Goal: Task Accomplishment & Management: Complete application form

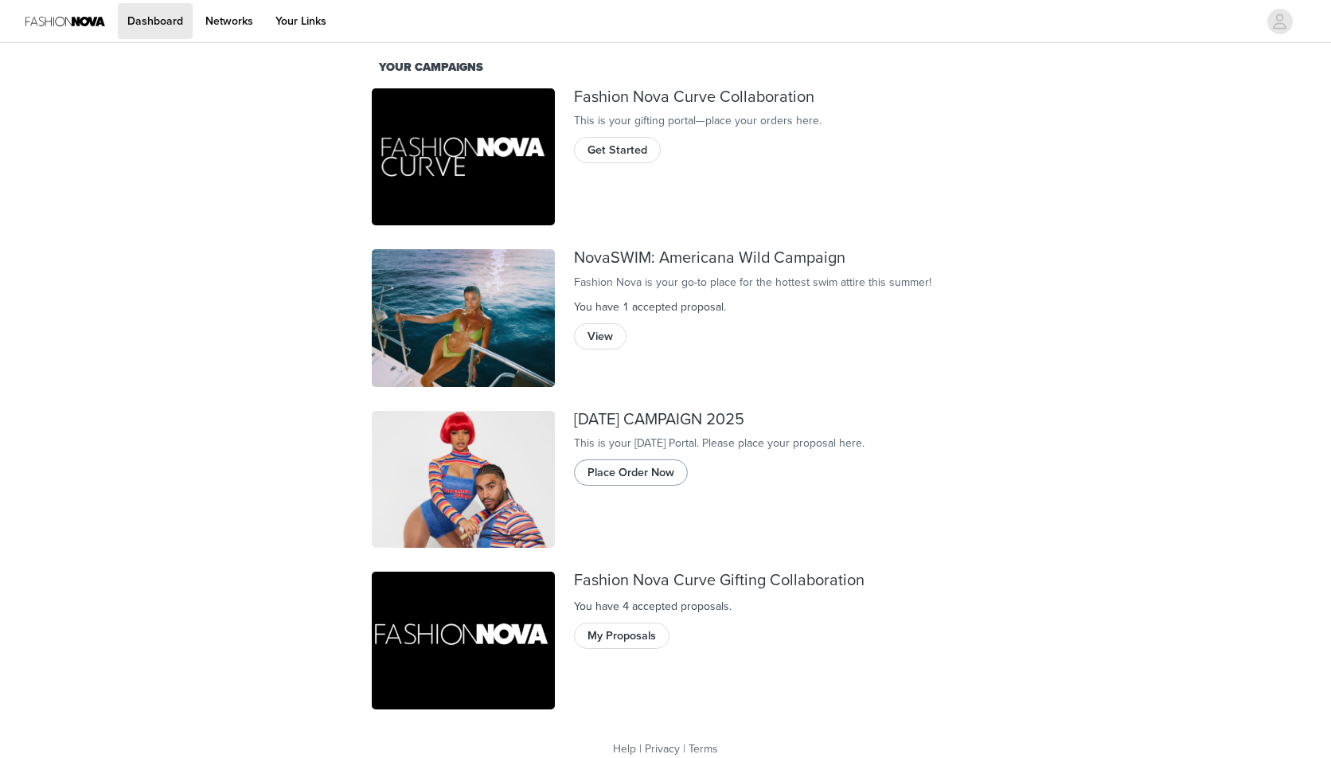
click at [624, 485] on button "Place Order Now" at bounding box center [631, 471] width 114 height 25
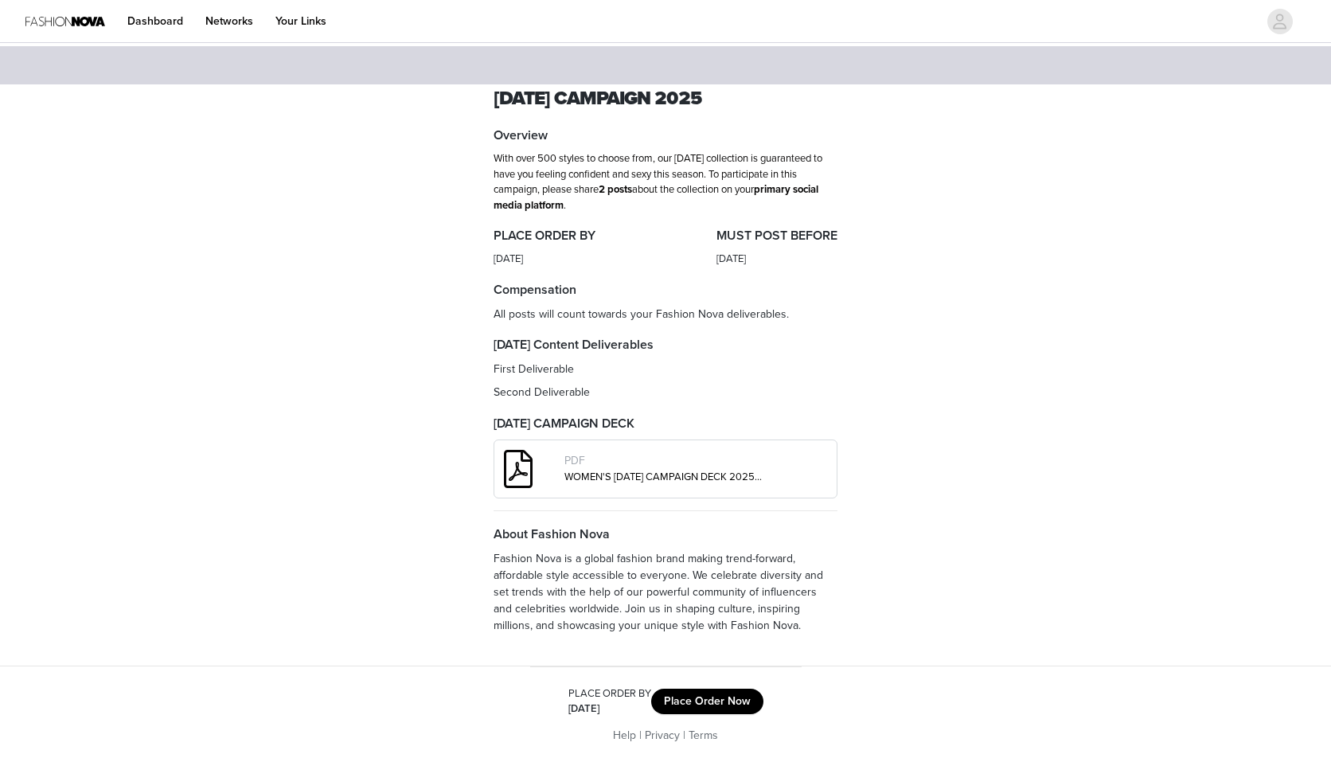
click at [666, 480] on div "WOMEN'S [DATE] CAMPAIGN DECK 2025.pdf" at bounding box center [663, 478] width 199 height 16
click at [519, 469] on span at bounding box center [518, 468] width 48 height 57
click at [615, 462] on div "PDF" at bounding box center [663, 461] width 199 height 18
click at [629, 471] on link "WOMEN'S [DATE] CAMPAIGN DECK 2025.pdf" at bounding box center [667, 476] width 207 height 13
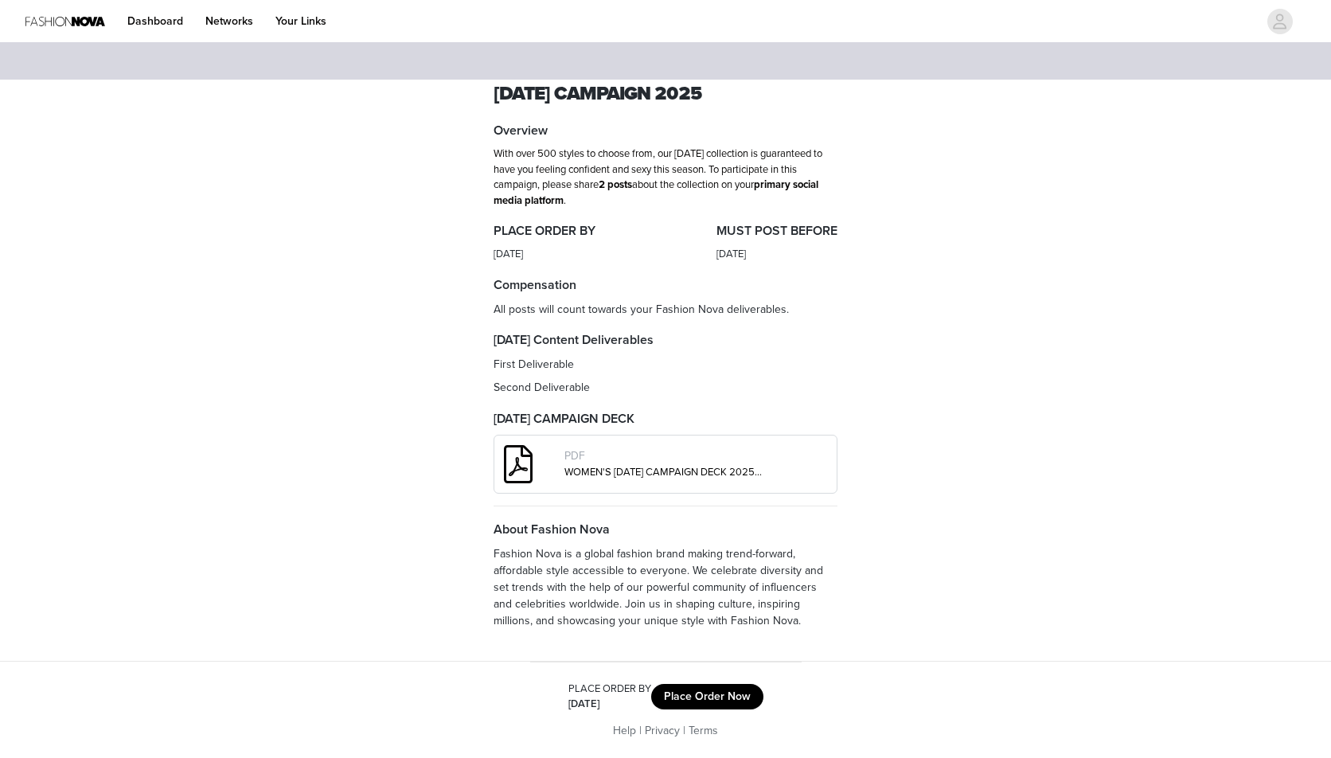
scroll to position [11, 0]
click at [681, 689] on button "Place Order Now" at bounding box center [707, 696] width 112 height 25
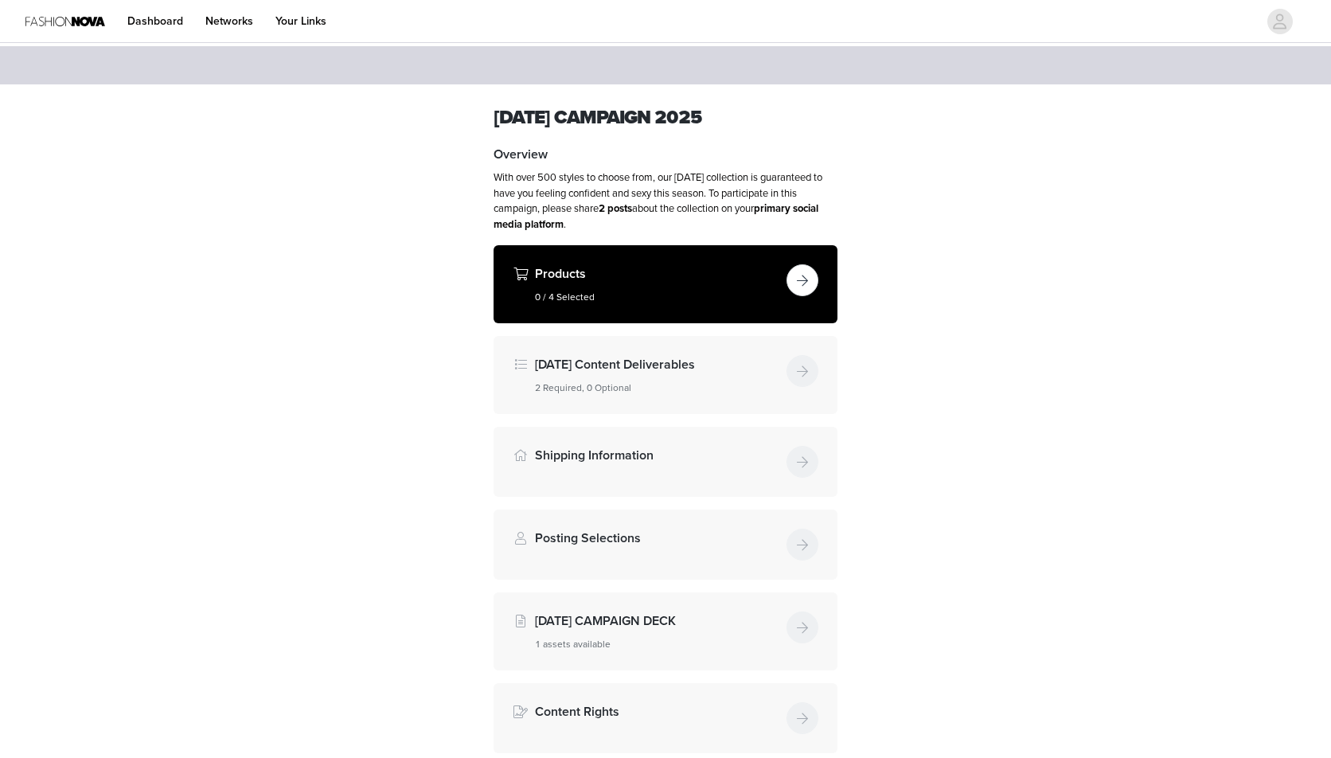
click at [802, 275] on button "button" at bounding box center [803, 280] width 32 height 32
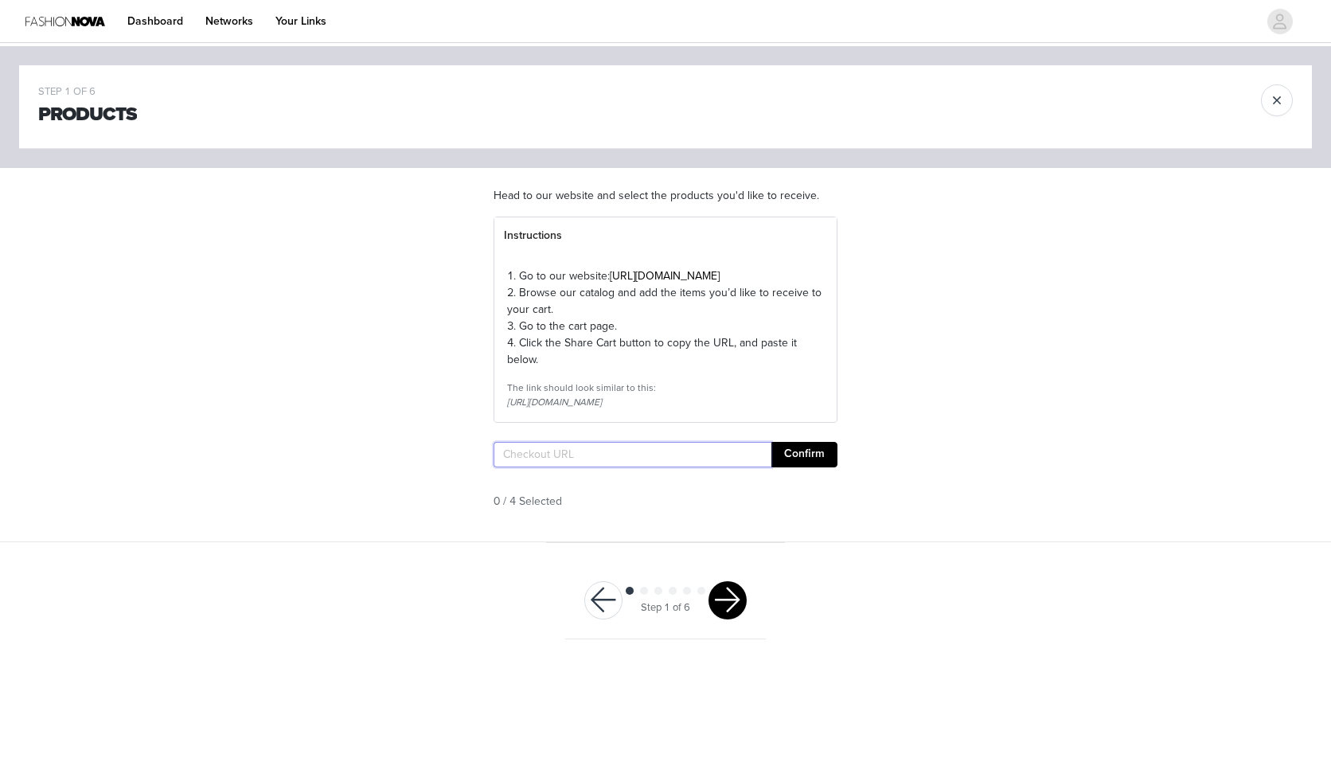
click at [576, 467] on input "text" at bounding box center [633, 454] width 278 height 25
paste input "[URL][DOMAIN_NAME]"
type input "[URL][DOMAIN_NAME]"
click at [793, 467] on button "Confirm" at bounding box center [804, 454] width 66 height 25
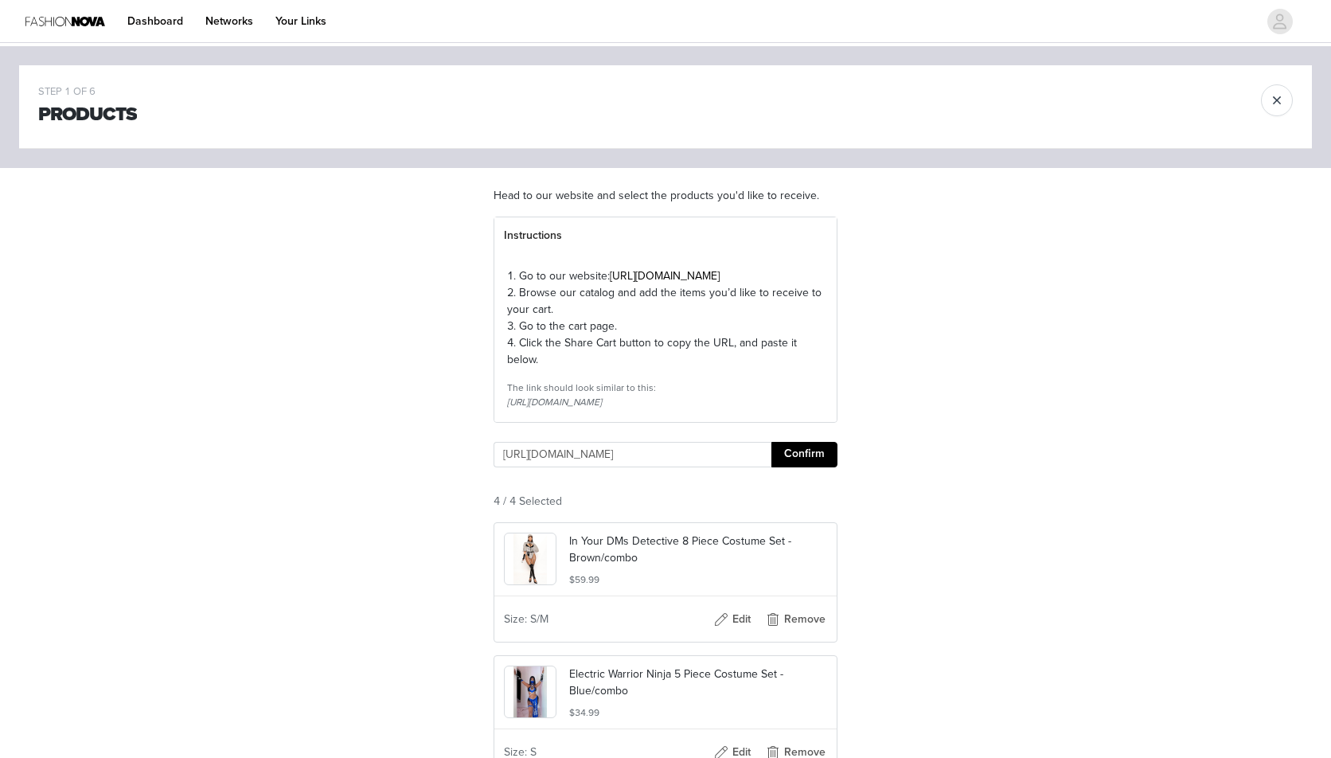
click at [1143, 496] on div "STEP 1 OF 6 Products Head to our website and select the products you'd like to …" at bounding box center [665, 558] width 1331 height 1025
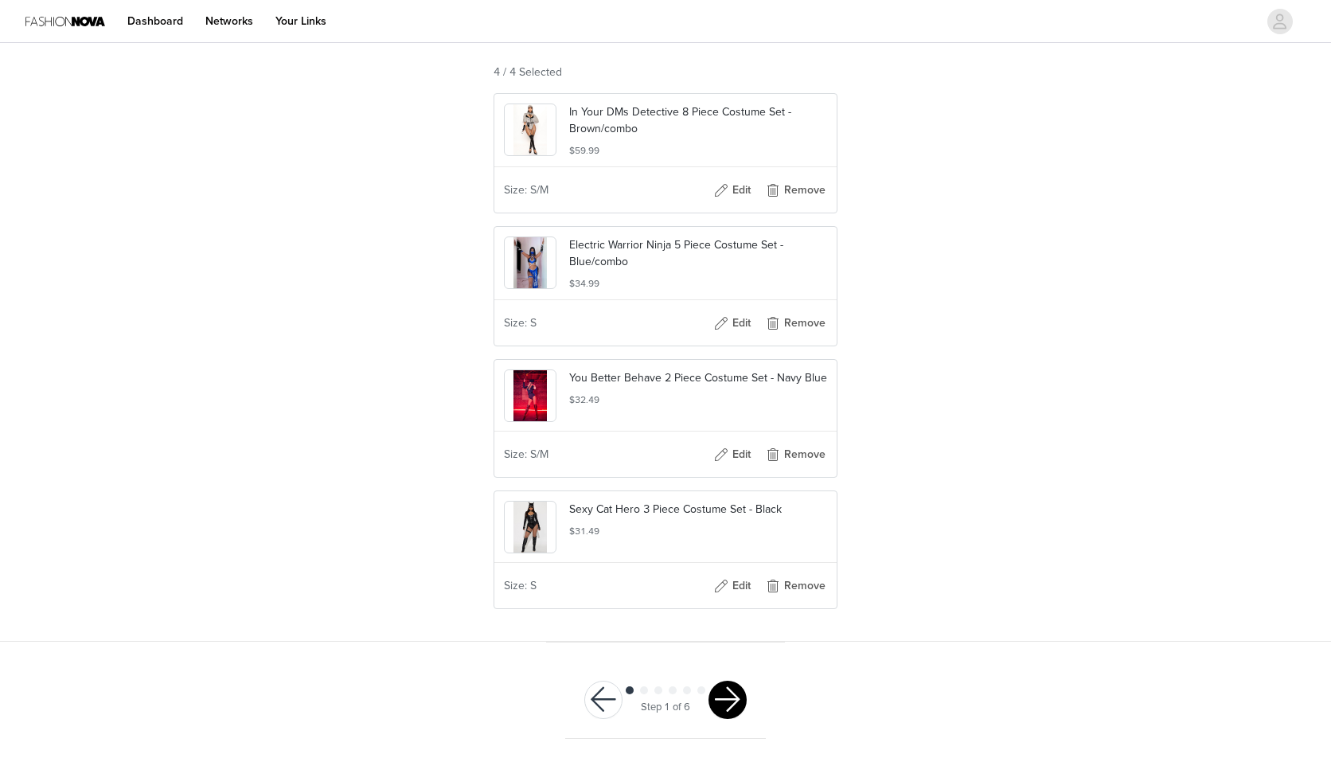
scroll to position [455, 0]
click at [740, 707] on button "button" at bounding box center [727, 700] width 38 height 38
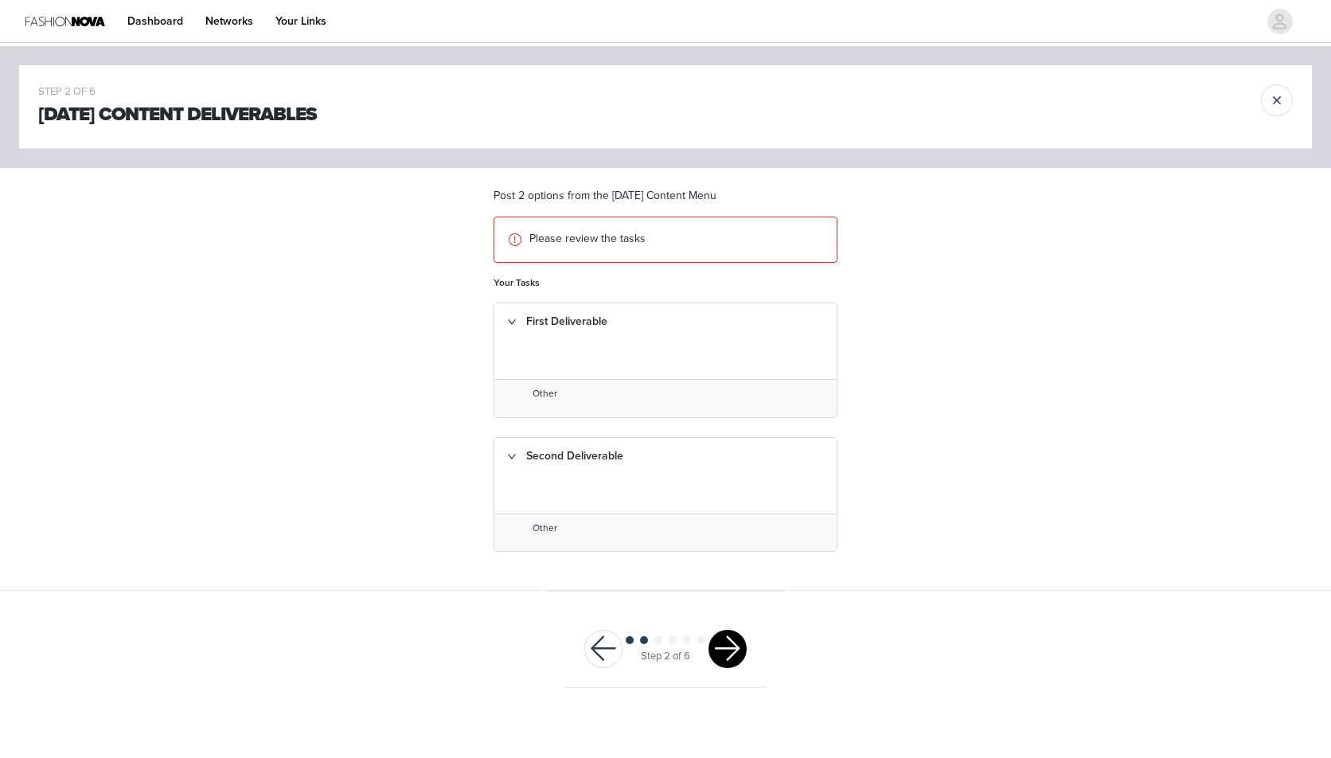
click at [570, 322] on div "First Deliverable" at bounding box center [665, 321] width 342 height 37
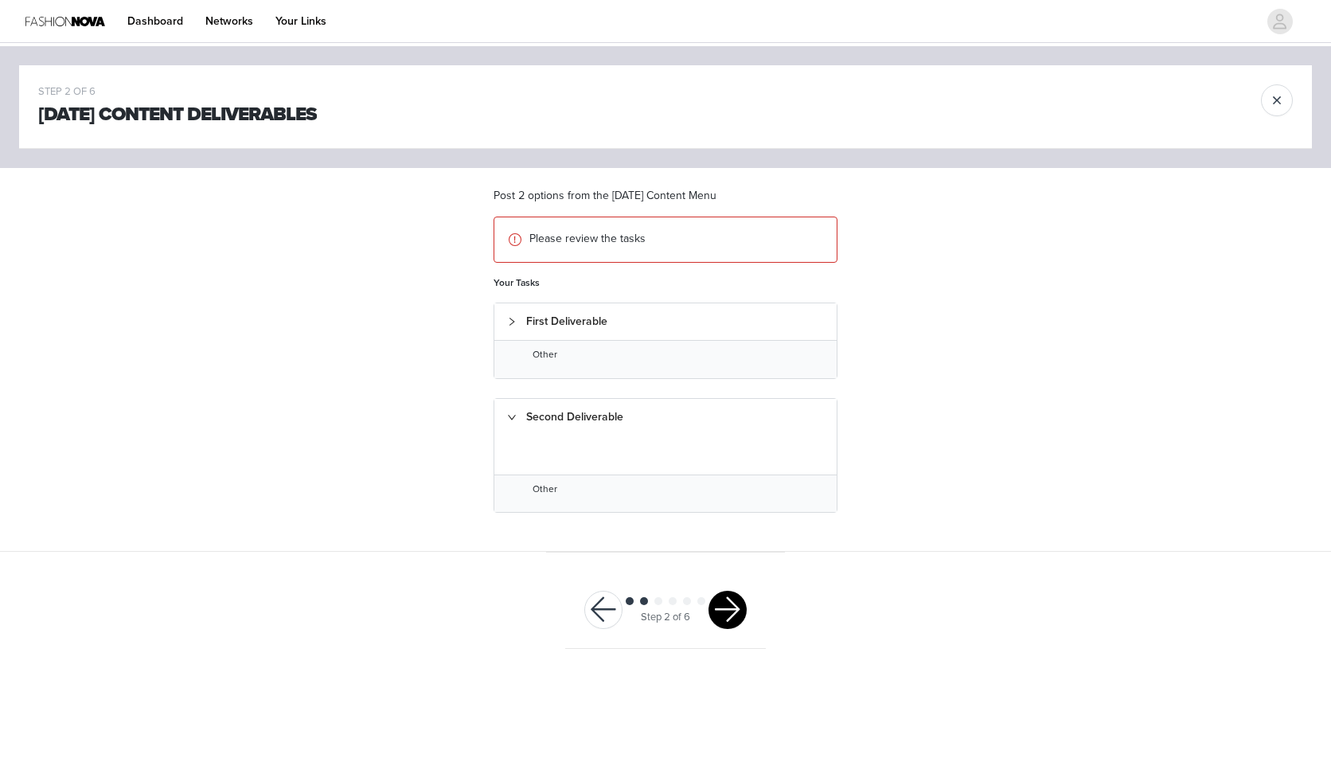
click at [506, 318] on div "First Deliverable" at bounding box center [665, 321] width 342 height 37
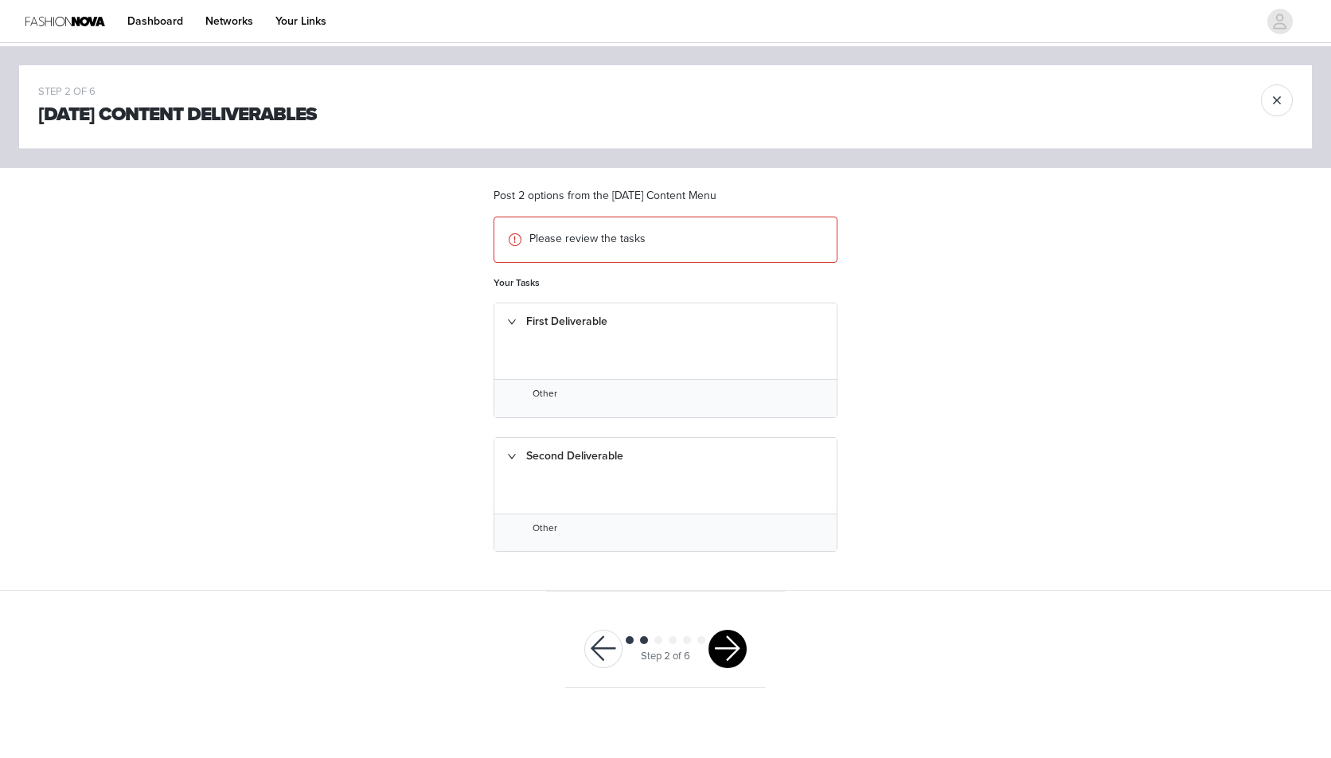
click at [544, 391] on span "Other" at bounding box center [545, 393] width 25 height 11
click at [552, 353] on div at bounding box center [665, 359] width 317 height 13
click at [547, 242] on p "Please review the tasks" at bounding box center [676, 238] width 295 height 17
click at [553, 330] on div "First Deliverable" at bounding box center [665, 321] width 342 height 37
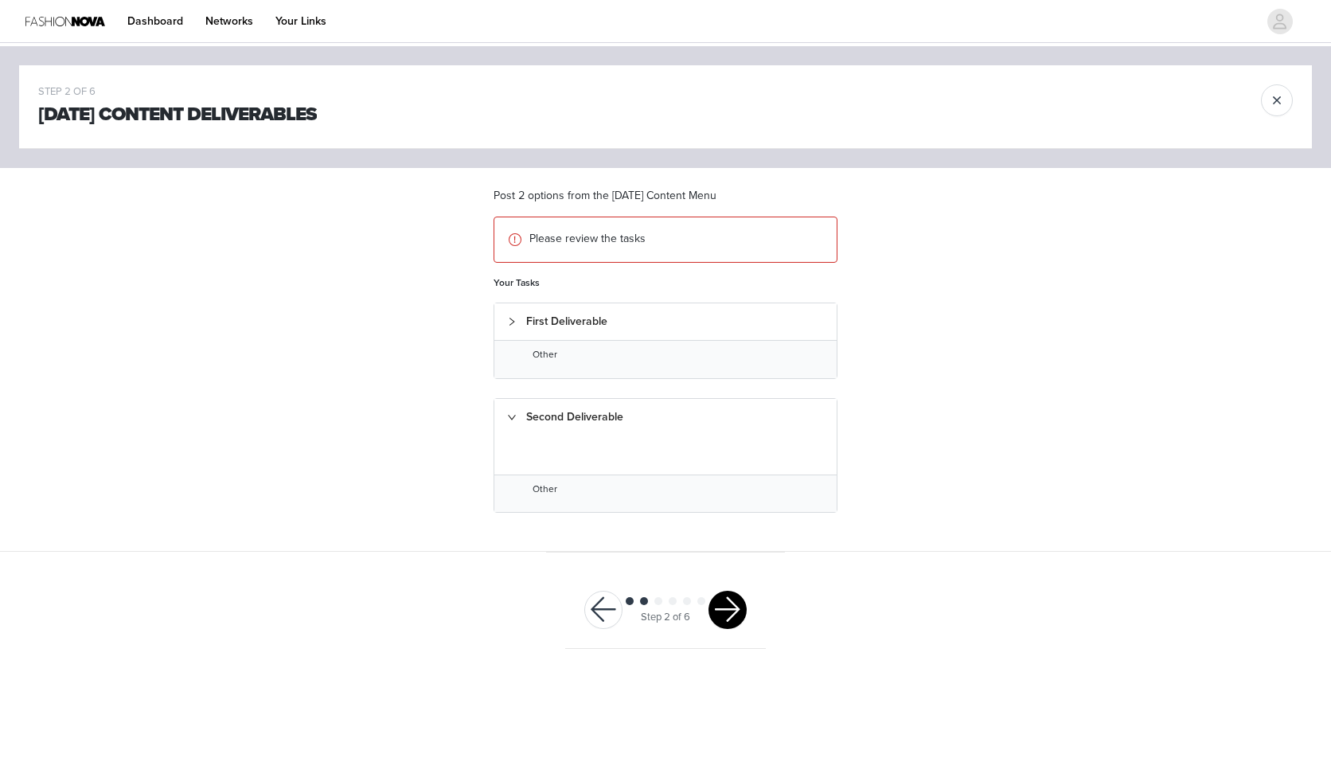
click at [553, 330] on div "First Deliverable" at bounding box center [665, 321] width 342 height 37
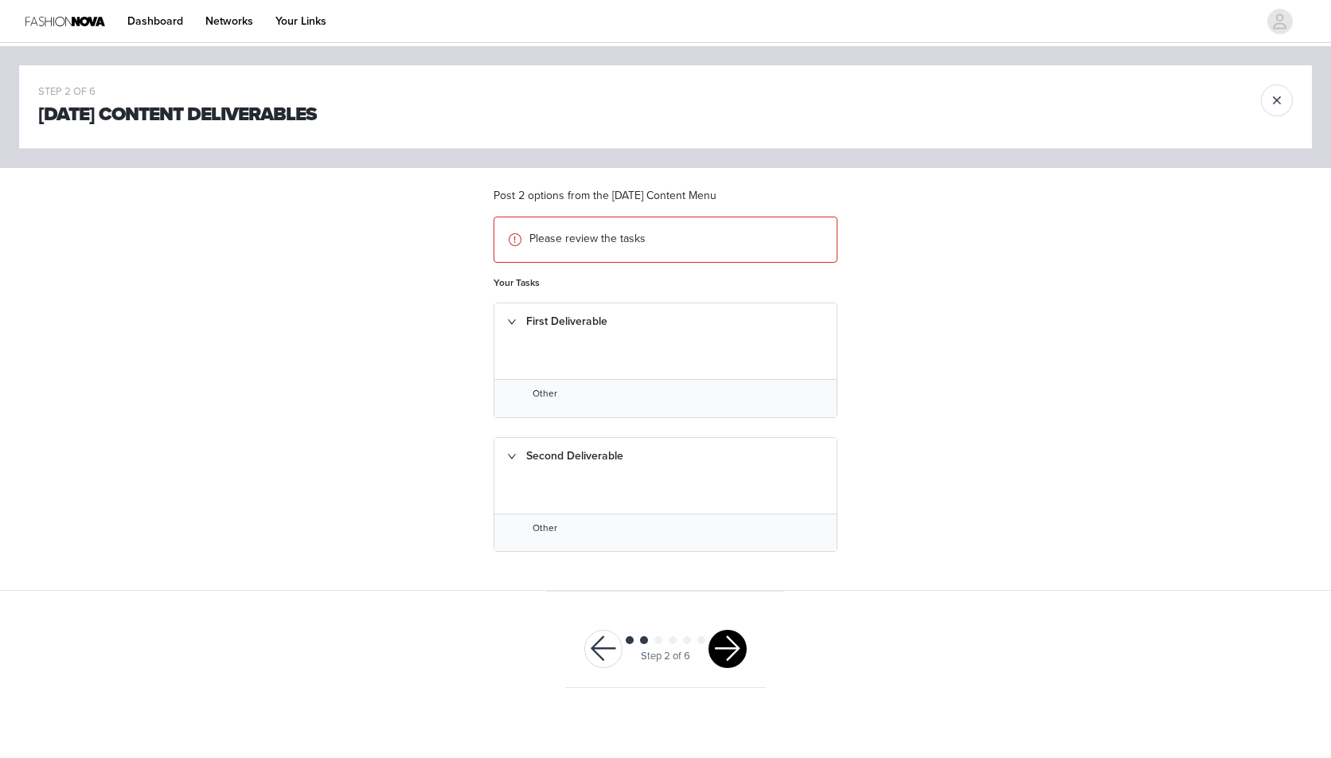
click at [550, 448] on div "Second Deliverable" at bounding box center [665, 456] width 342 height 37
click at [550, 447] on div "Second Deliverable" at bounding box center [665, 456] width 342 height 37
click at [537, 517] on div "Other" at bounding box center [665, 532] width 342 height 38
click at [537, 525] on span "Other" at bounding box center [545, 527] width 25 height 11
click at [739, 651] on button "button" at bounding box center [727, 649] width 38 height 38
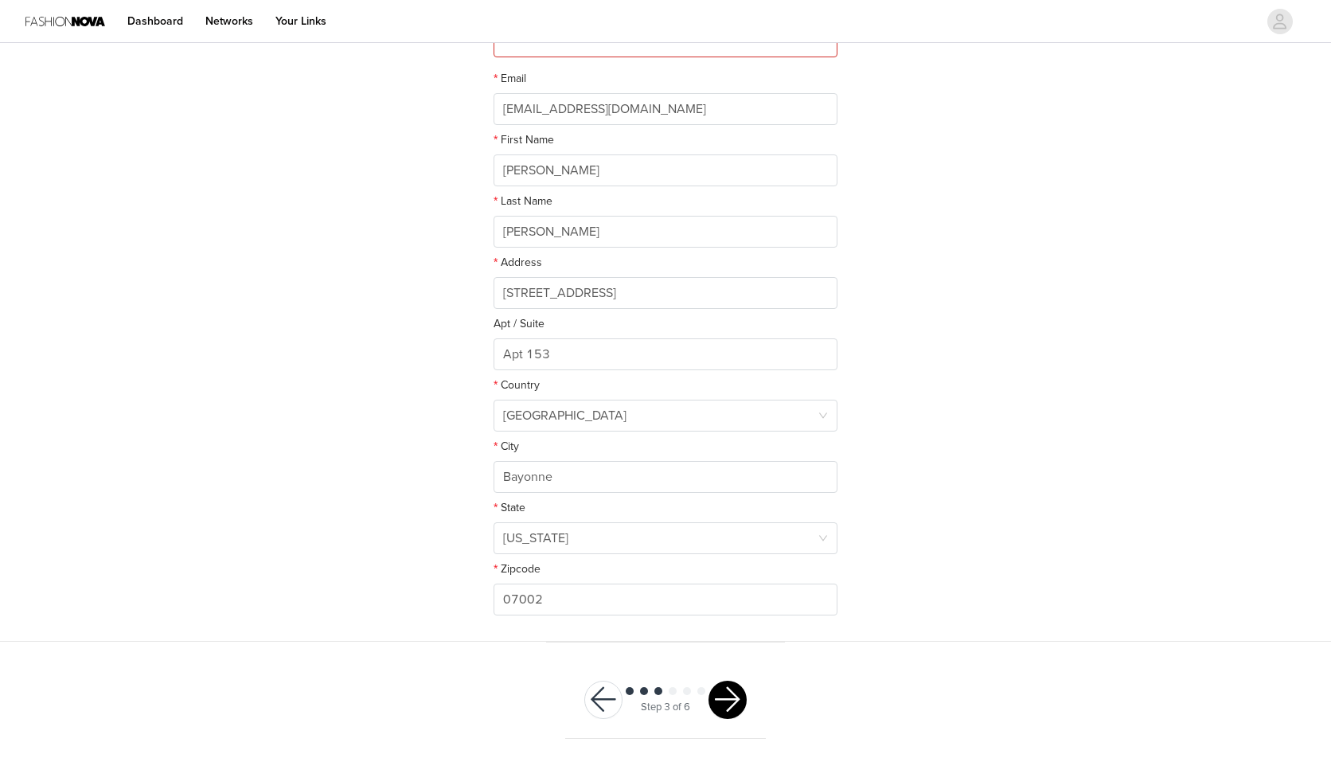
scroll to position [228, 0]
click at [718, 697] on button "button" at bounding box center [727, 700] width 38 height 38
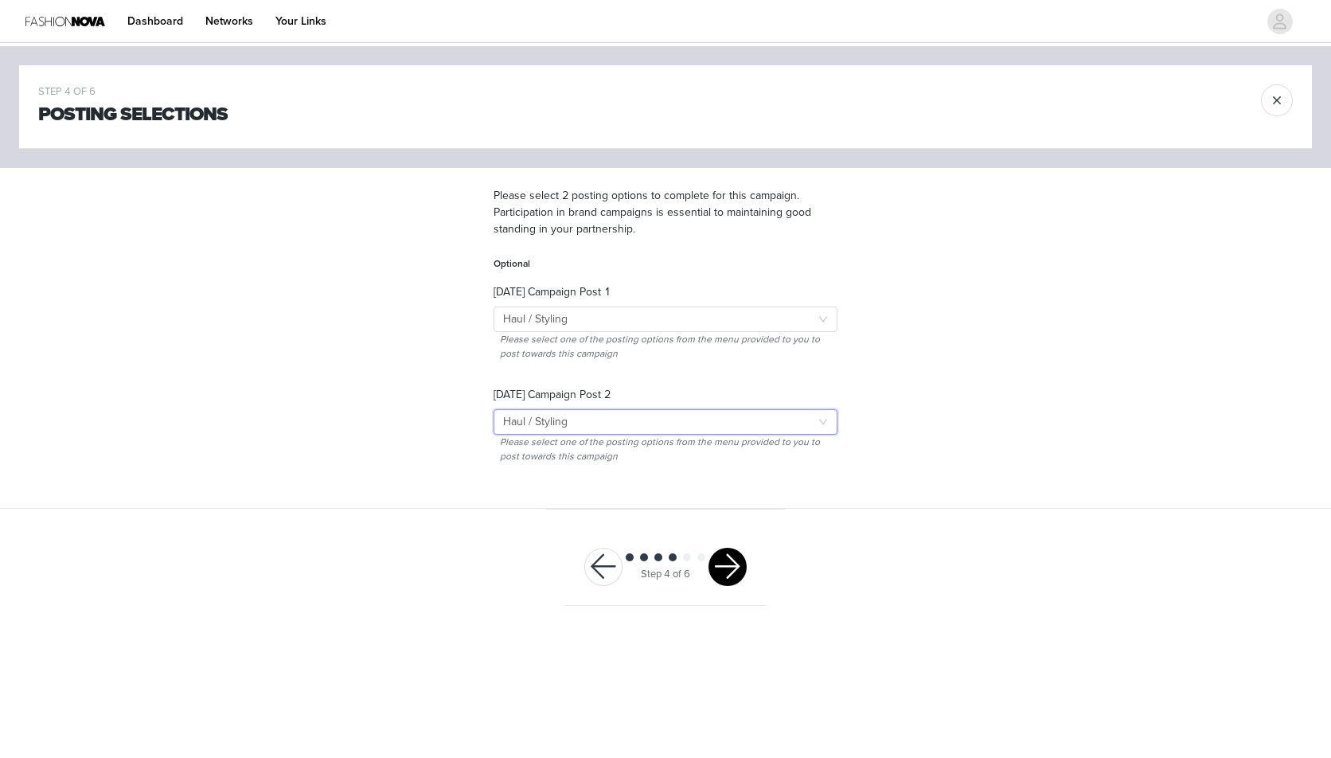
click at [728, 422] on div "Select Haul / Styling" at bounding box center [660, 422] width 314 height 24
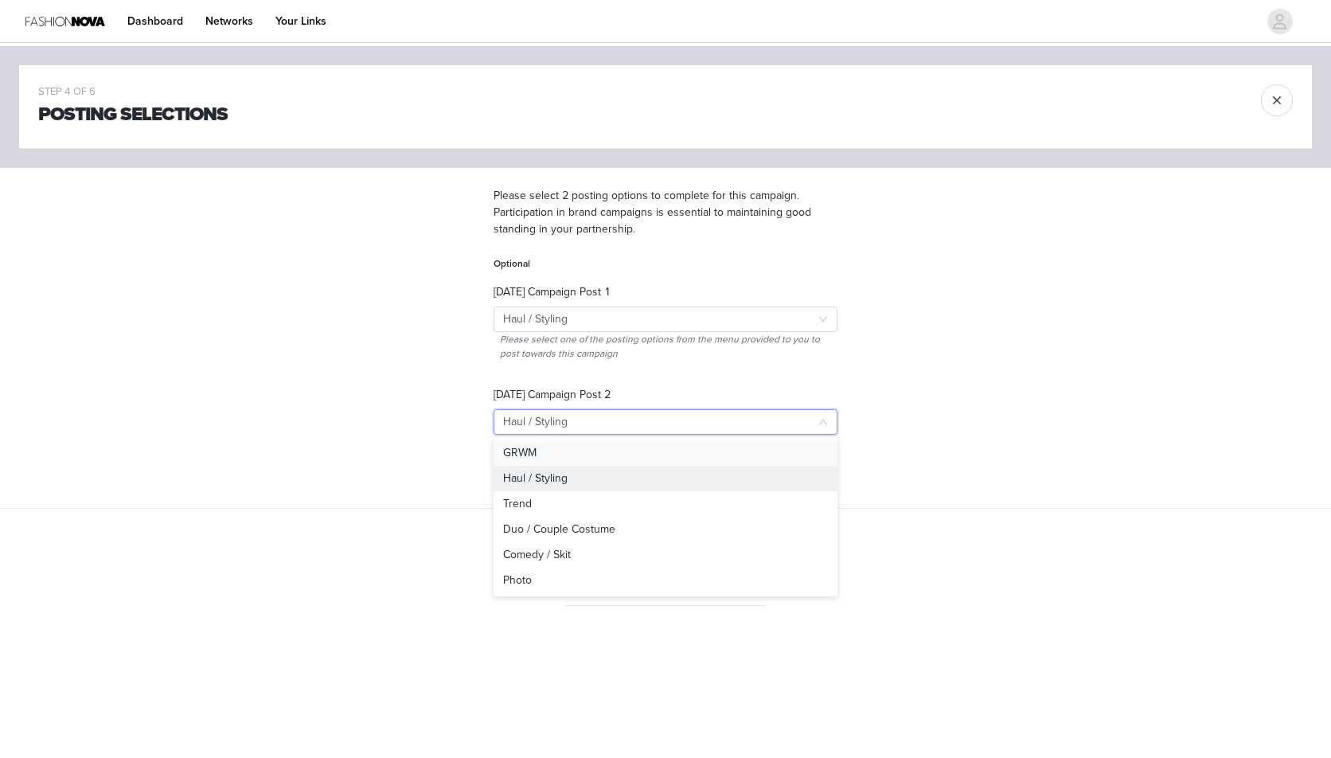
click at [650, 453] on li "GRWM" at bounding box center [666, 452] width 344 height 25
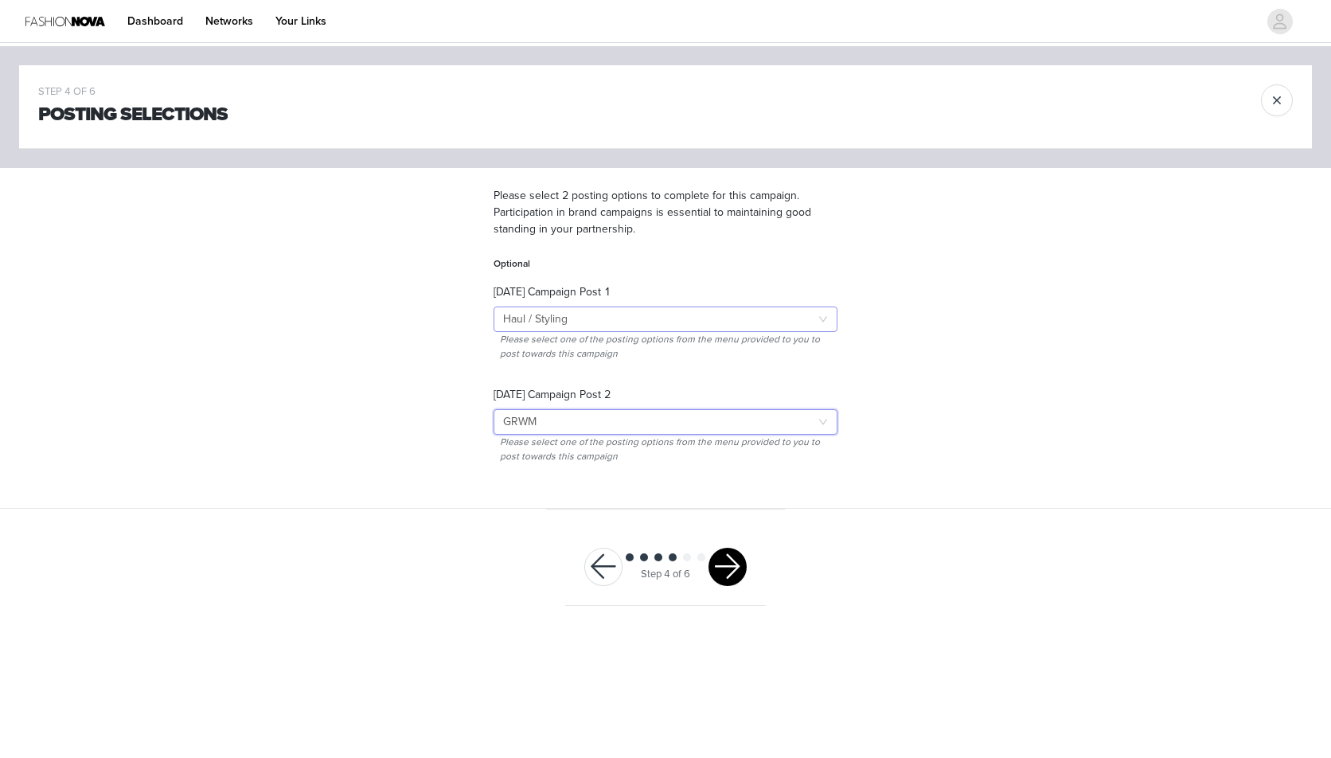
click at [701, 319] on div "Select Haul / Styling" at bounding box center [660, 319] width 314 height 24
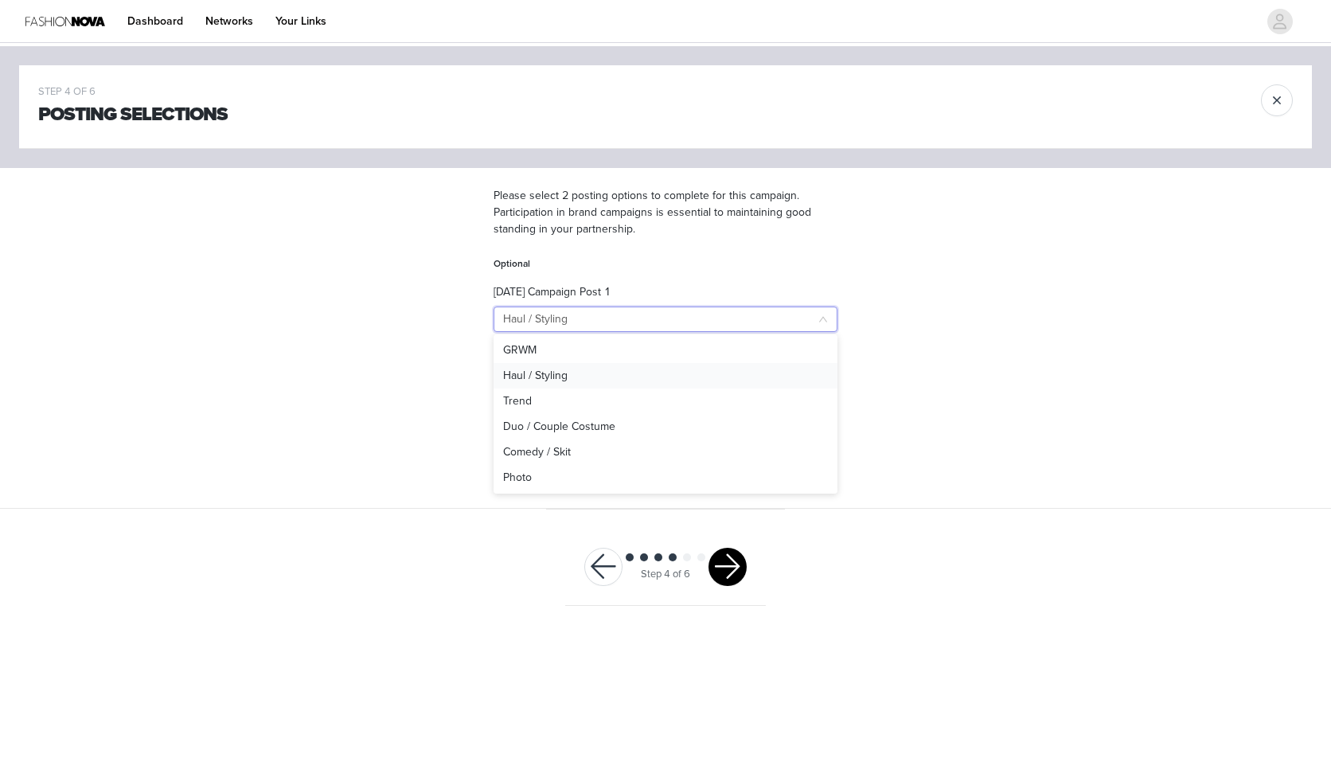
click at [631, 382] on li "Haul / Styling" at bounding box center [666, 375] width 344 height 25
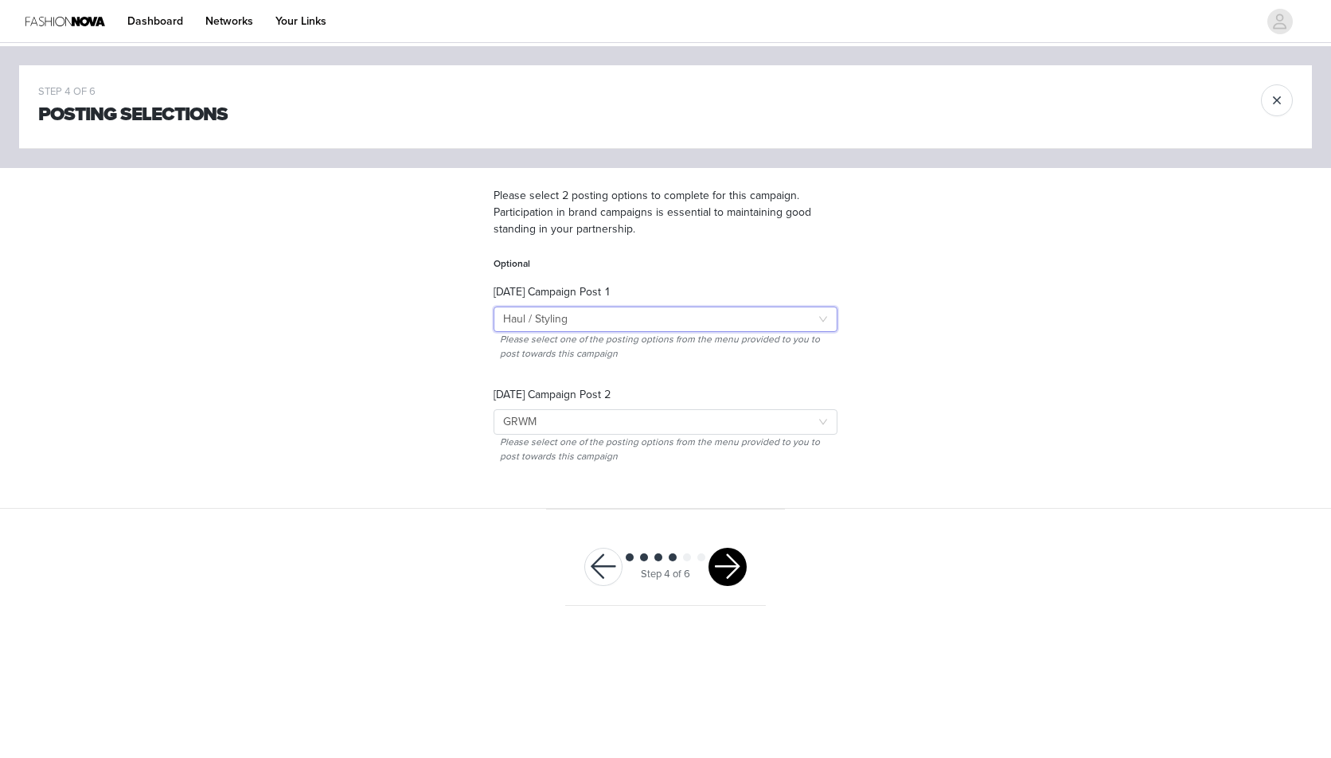
click at [720, 565] on button "button" at bounding box center [727, 567] width 38 height 38
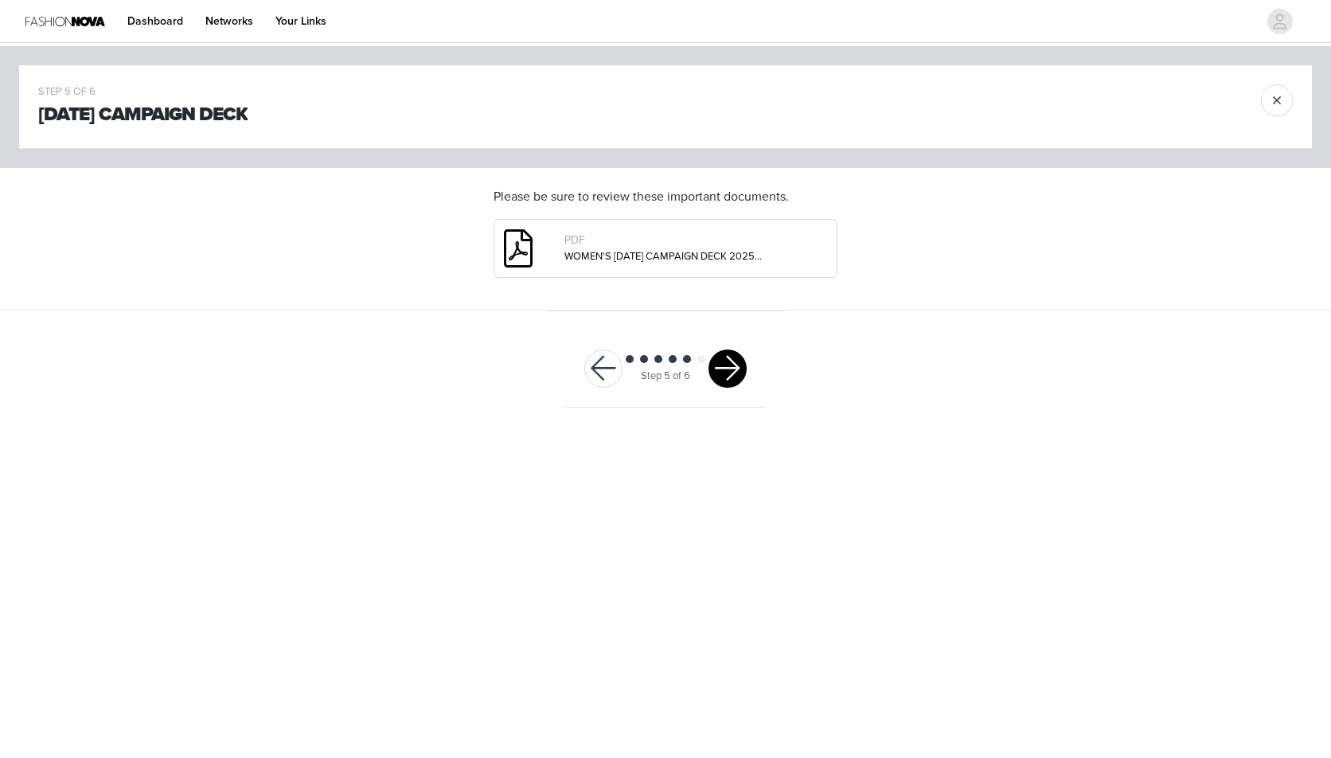
click at [722, 375] on button "button" at bounding box center [727, 368] width 38 height 38
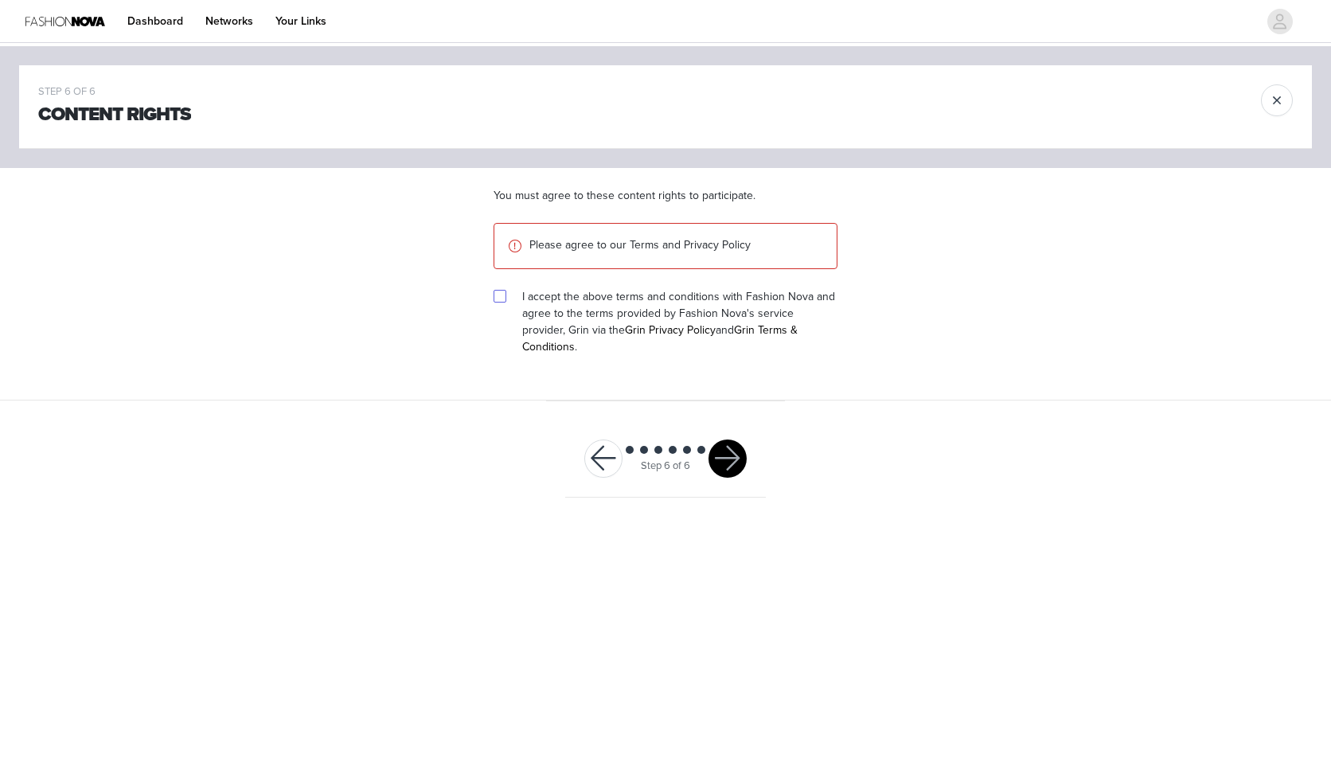
click at [502, 298] on input "checkbox" at bounding box center [499, 295] width 11 height 11
checkbox input "true"
click at [727, 447] on button "button" at bounding box center [727, 458] width 38 height 38
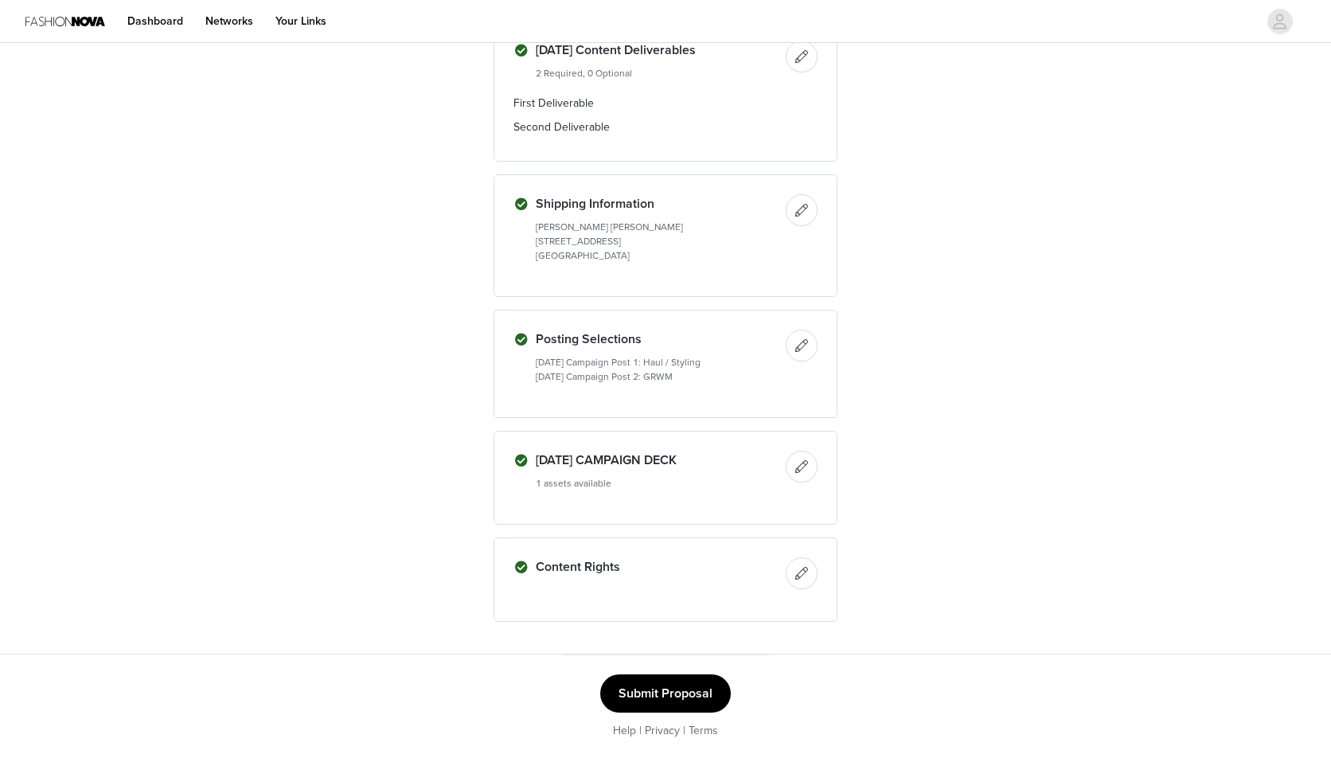
scroll to position [558, 0]
click at [637, 705] on button "Submit Proposal" at bounding box center [665, 696] width 131 height 38
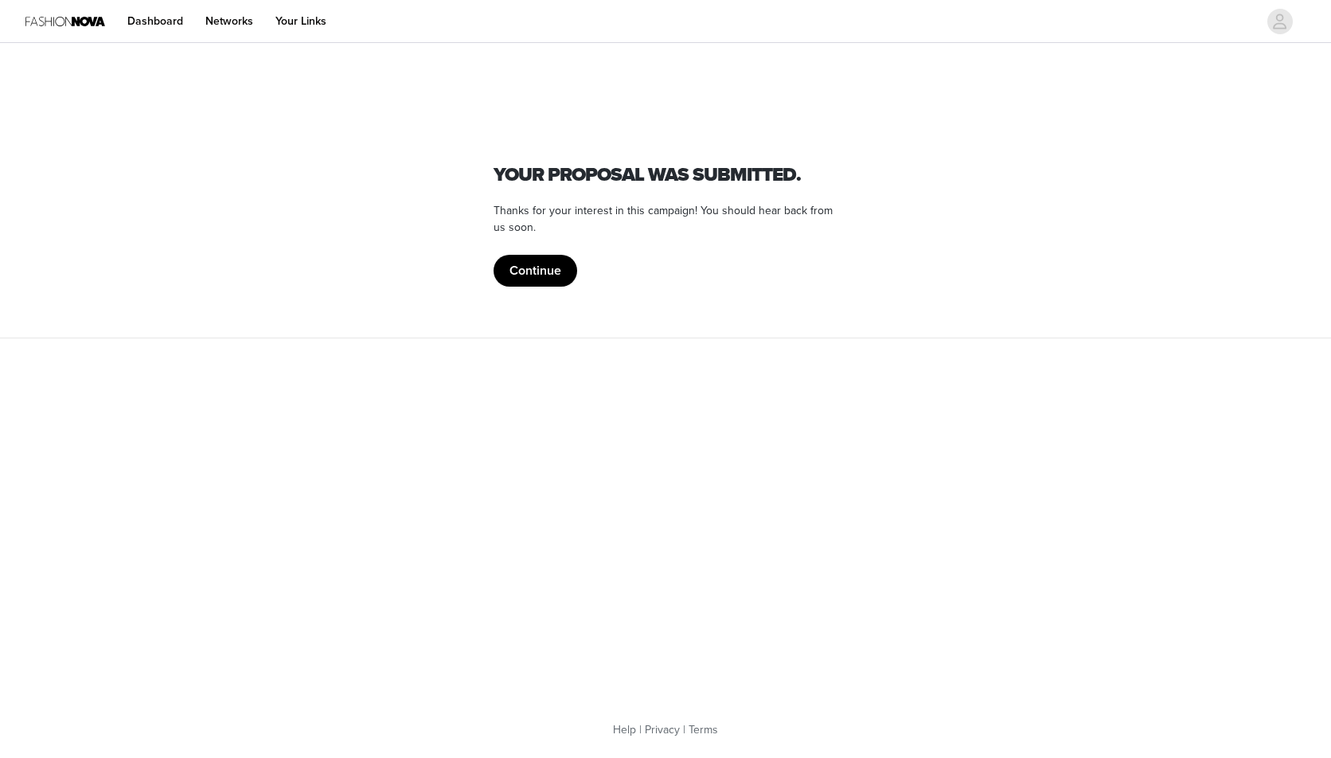
click at [556, 261] on button "Continue" at bounding box center [536, 271] width 84 height 32
